Goal: Information Seeking & Learning: Learn about a topic

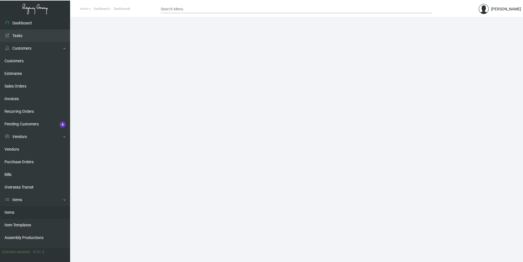
click at [42, 214] on link "Items" at bounding box center [35, 212] width 70 height 13
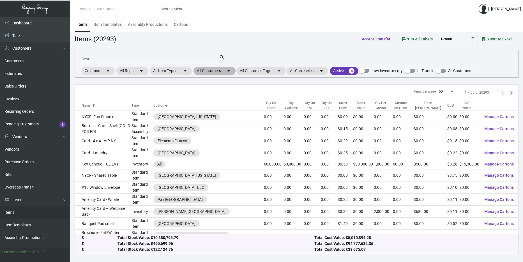
click at [208, 72] on mat-chip "All Customers arrow_drop_down" at bounding box center [215, 71] width 42 height 8
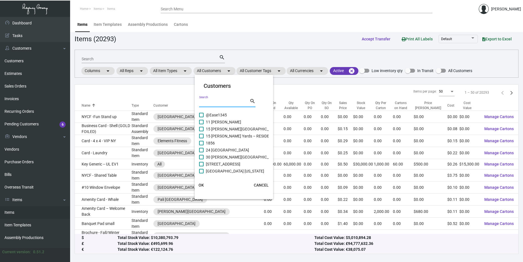
click at [214, 104] on input "Search" at bounding box center [224, 103] width 50 height 4
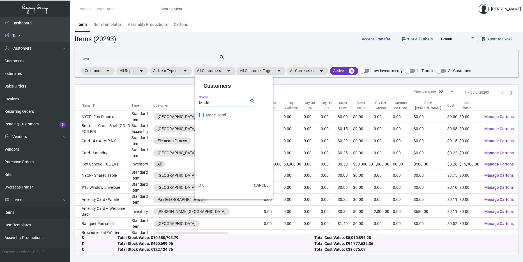
type input "Made"
click at [218, 111] on div "Made Search search" at bounding box center [227, 105] width 56 height 14
click at [217, 117] on span "Made Hotel" at bounding box center [216, 115] width 20 height 7
click at [201, 117] on input "Made Hotel" at bounding box center [201, 117] width 0 height 0
checkbox input "true"
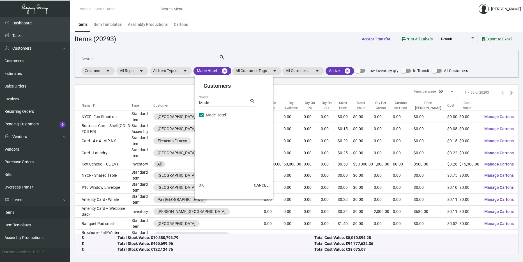
click at [203, 184] on span "OK" at bounding box center [201, 185] width 5 height 4
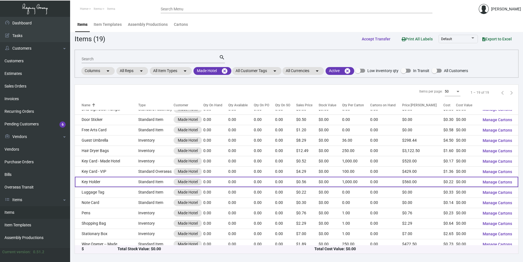
scroll to position [63, 0]
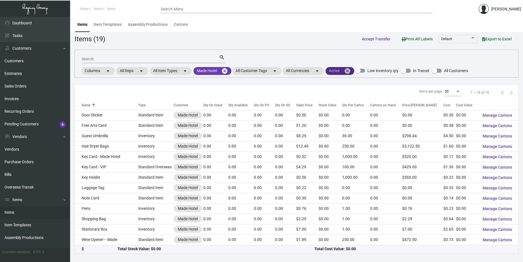
click at [350, 73] on mat-icon "cancel" at bounding box center [347, 71] width 7 height 7
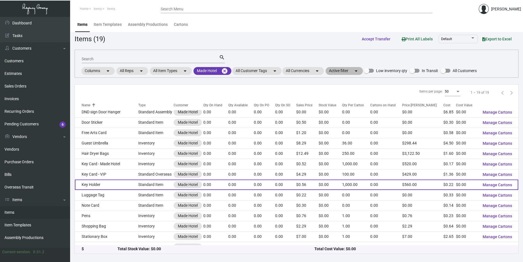
scroll to position [56, 0]
click at [108, 182] on td "Key Holder" at bounding box center [106, 184] width 63 height 10
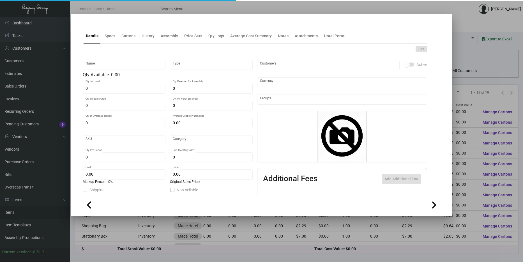
type input "Key Holder"
type input "Standard Item"
type input "$ 0.2158"
type input "824-Key Holder-89"
type input "Standard"
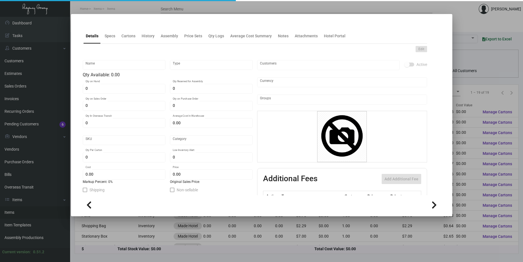
type input "1,000"
type input "3,000"
type input "$ 0.2172"
type input "$ 0.56"
checkbox input "true"
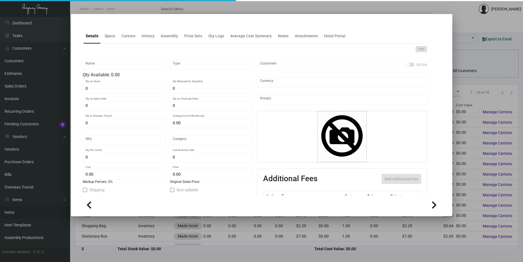
checkbox input "true"
type input "United States Dollar $"
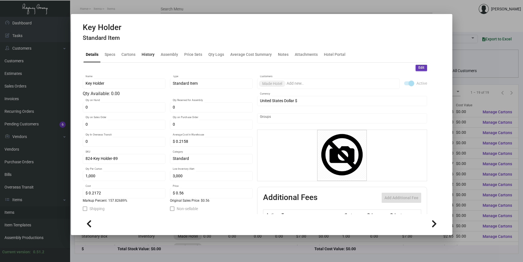
click at [148, 58] on div "History" at bounding box center [147, 54] width 17 height 13
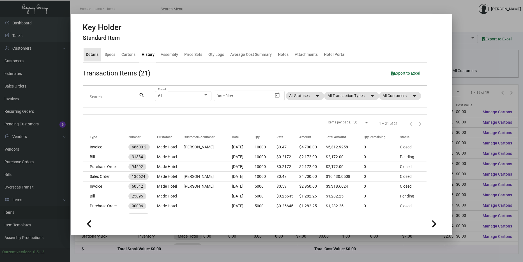
click at [93, 57] on div "Details" at bounding box center [92, 55] width 13 height 6
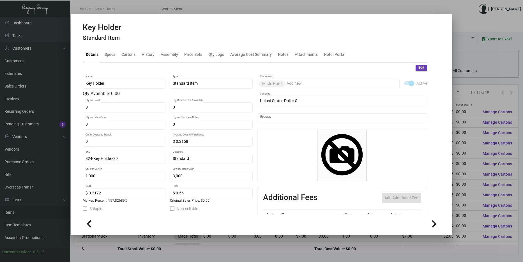
click at [496, 151] on div at bounding box center [261, 131] width 523 height 262
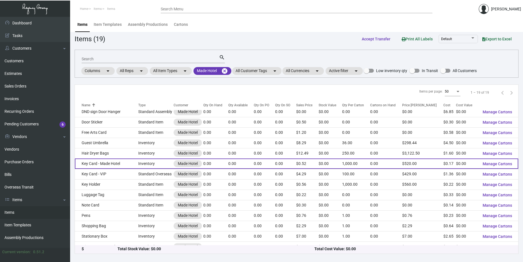
click at [105, 165] on td "Key Card - Made Hotel" at bounding box center [106, 164] width 63 height 10
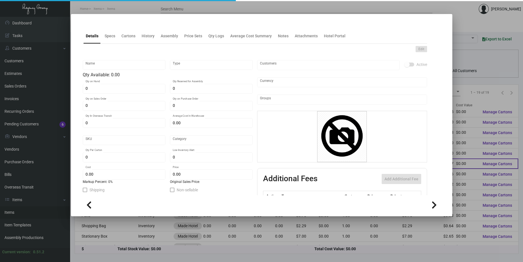
type input "Key Card - Made Hotel"
type input "Inventory"
type input "5,000"
type input "$ 0.1806"
type input "Overseas"
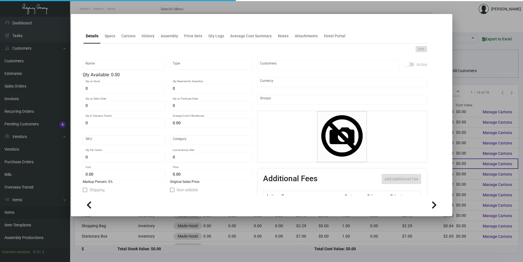
type input "1,000"
type input "4,000"
type input "$ 0.167"
type input "$ 0.52"
checkbox input "true"
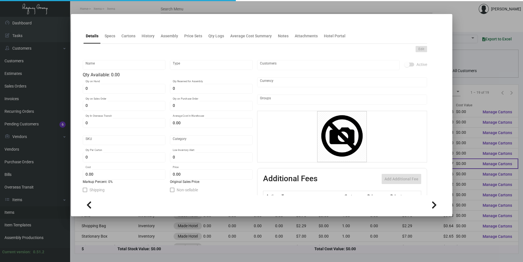
checkbox input "true"
type input "United States Dollar $"
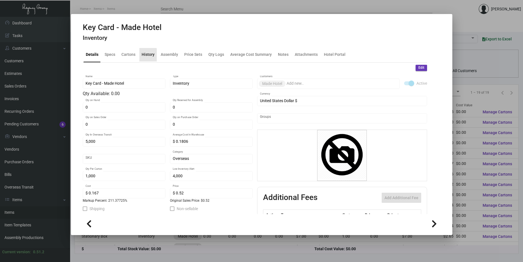
click at [146, 56] on div "History" at bounding box center [148, 55] width 13 height 6
